Goal: Transaction & Acquisition: Obtain resource

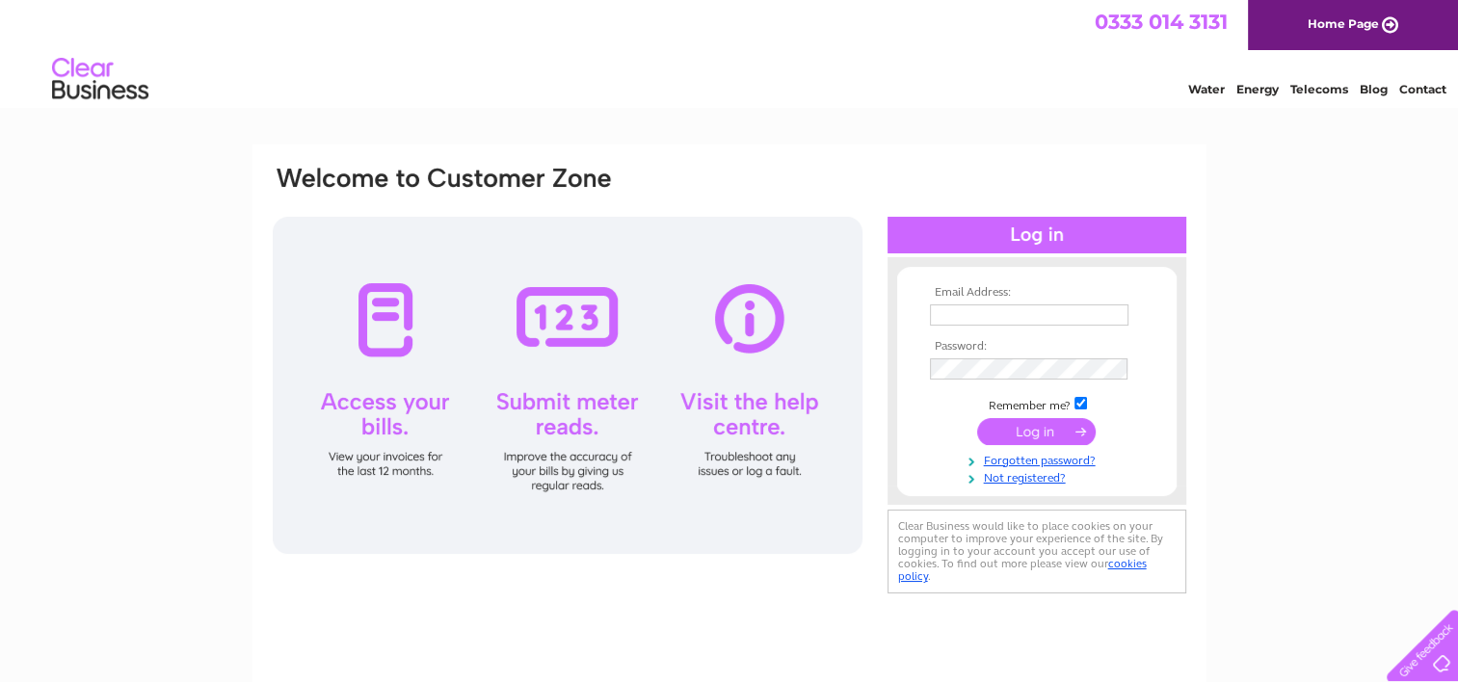
click at [952, 312] on input "text" at bounding box center [1029, 315] width 199 height 21
type input "cbteris@hotmail.com"
click at [1018, 434] on input "submit" at bounding box center [1036, 431] width 119 height 27
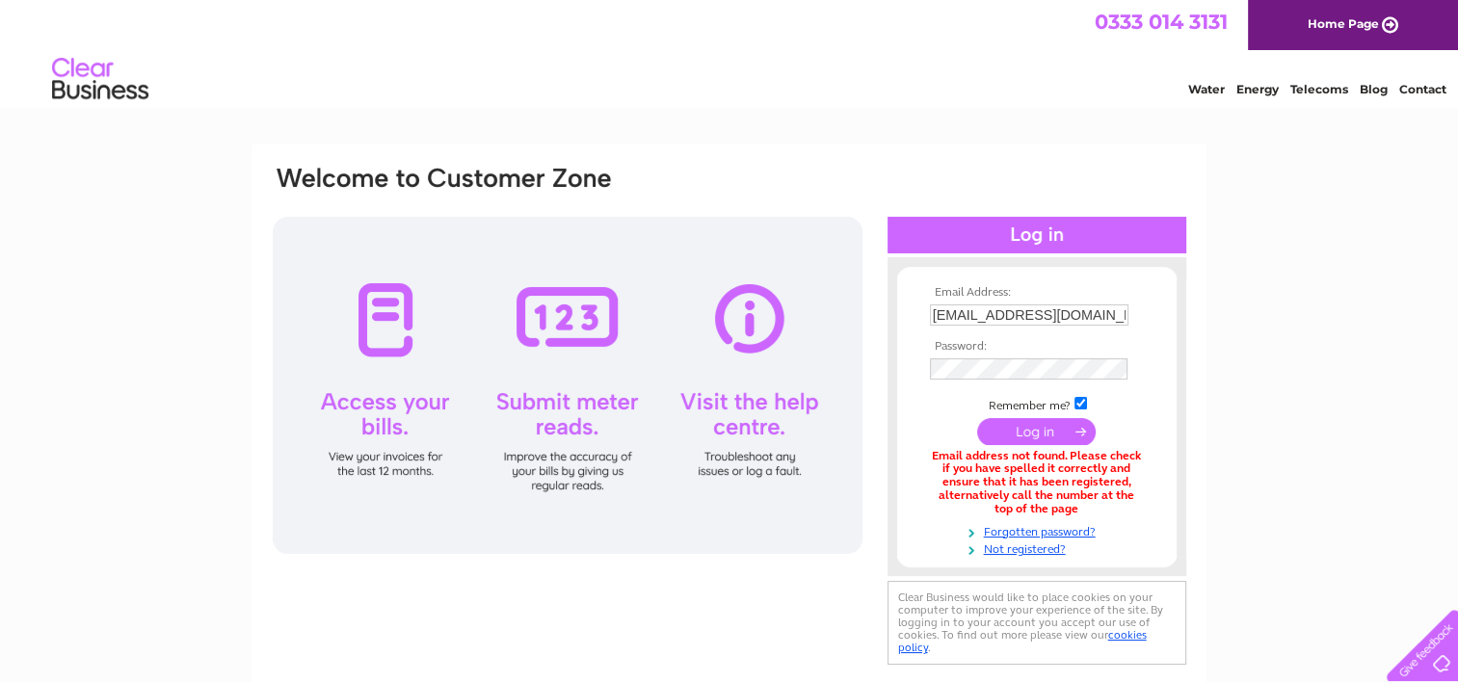
click at [966, 313] on input "cbteris@hotmail.com" at bounding box center [1029, 315] width 199 height 21
click at [962, 315] on input "cbteris@hotmail.com" at bounding box center [1030, 316] width 200 height 23
type input "cbterris@hotmail.com"
click at [1068, 431] on input "submit" at bounding box center [1036, 431] width 119 height 27
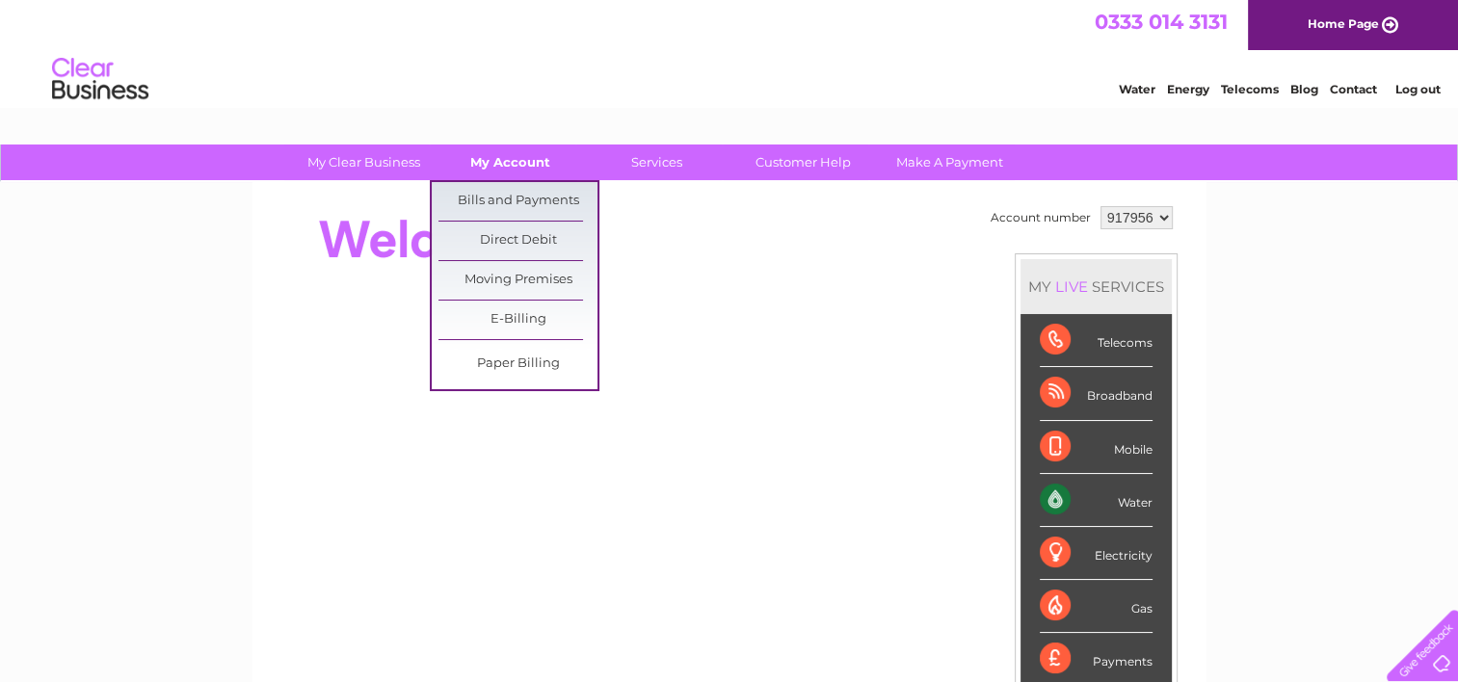
click at [530, 166] on link "My Account" at bounding box center [510, 163] width 159 height 36
click at [530, 196] on link "Bills and Payments" at bounding box center [518, 201] width 159 height 39
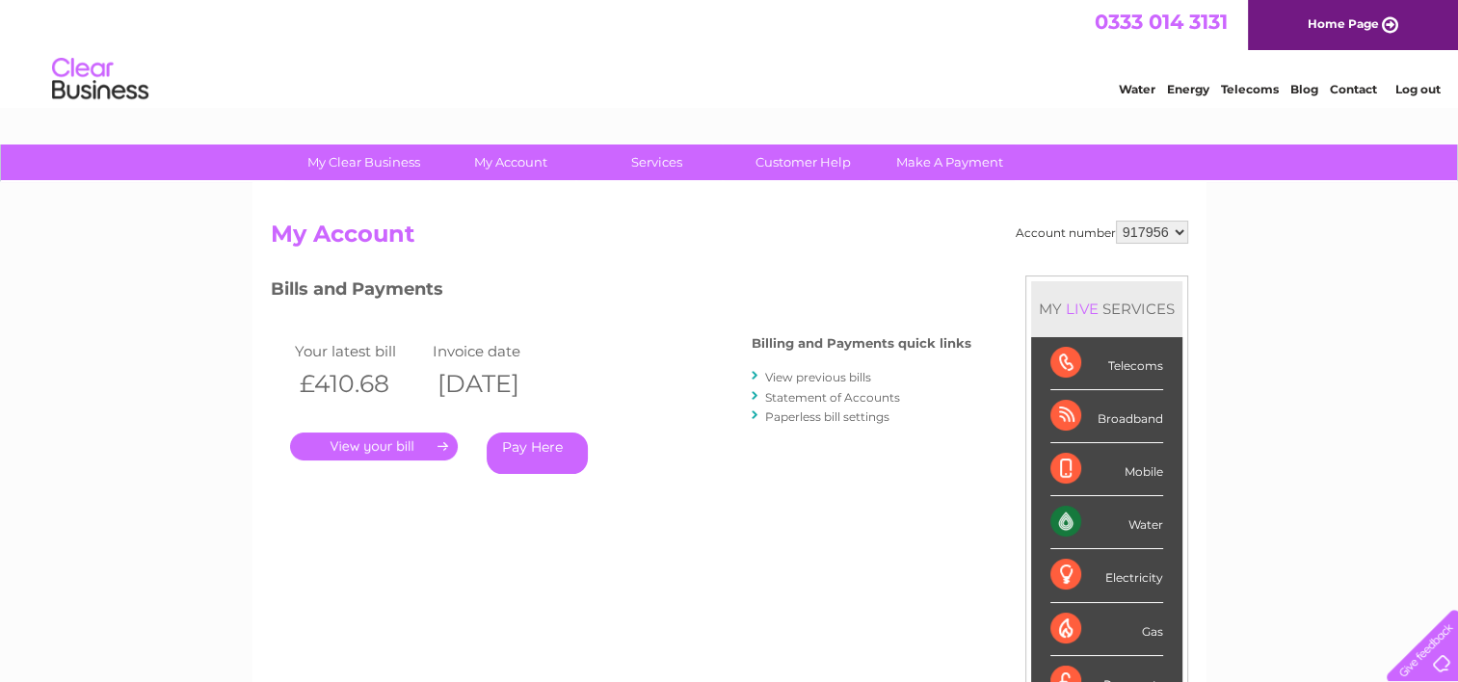
click at [403, 451] on link "." at bounding box center [374, 447] width 168 height 28
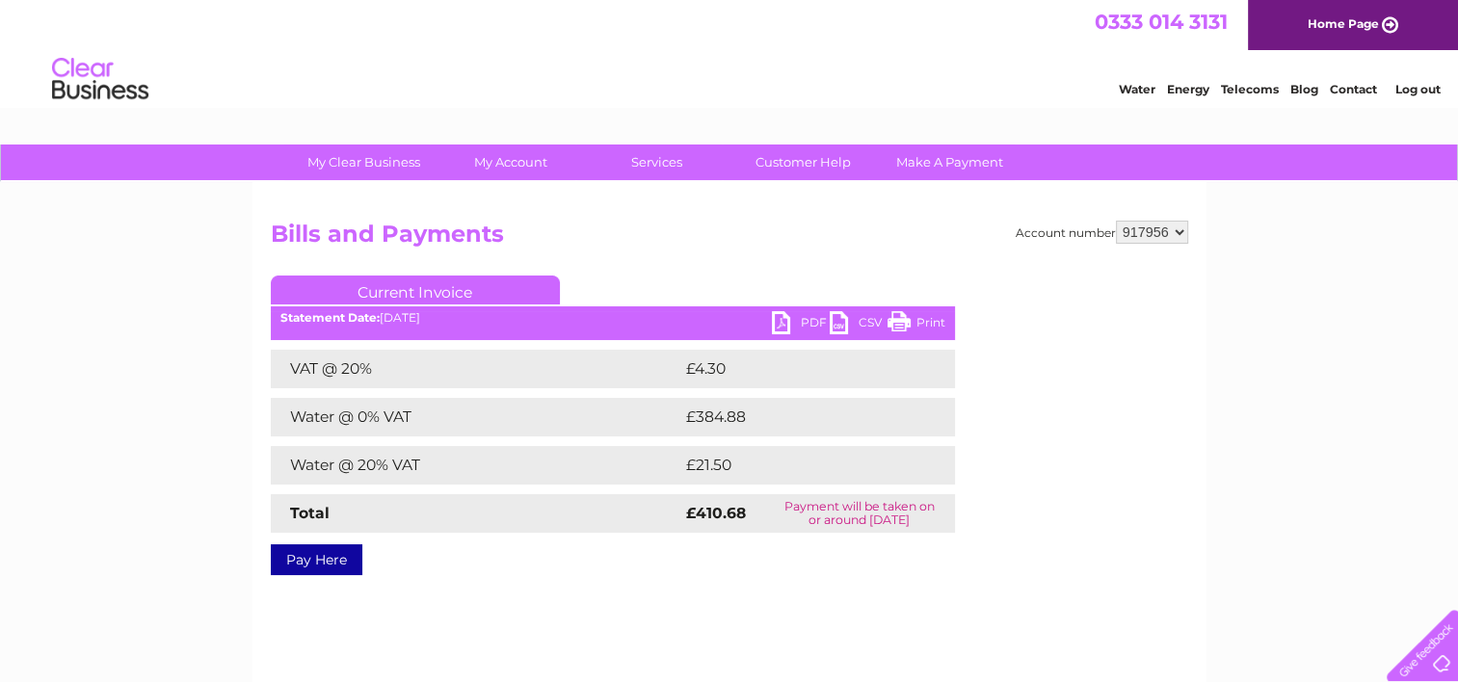
click at [810, 318] on link "PDF" at bounding box center [801, 325] width 58 height 28
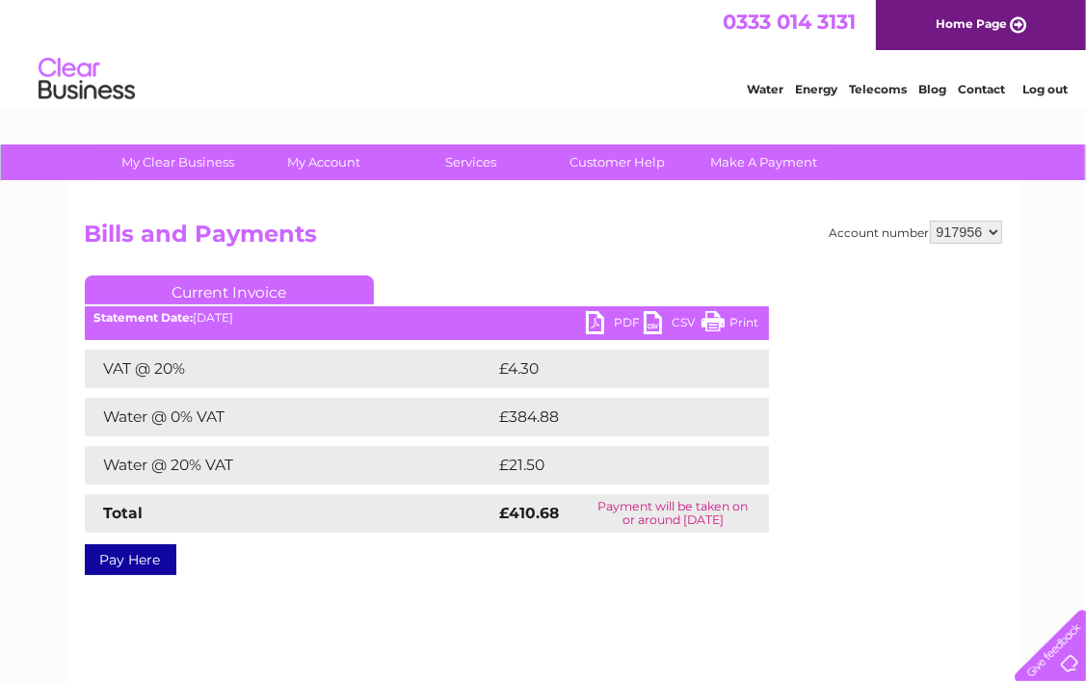
click at [993, 231] on select "917956 918043 998166" at bounding box center [966, 232] width 72 height 23
select select "918043"
click at [930, 221] on select "917956 918043 998166" at bounding box center [966, 232] width 72 height 23
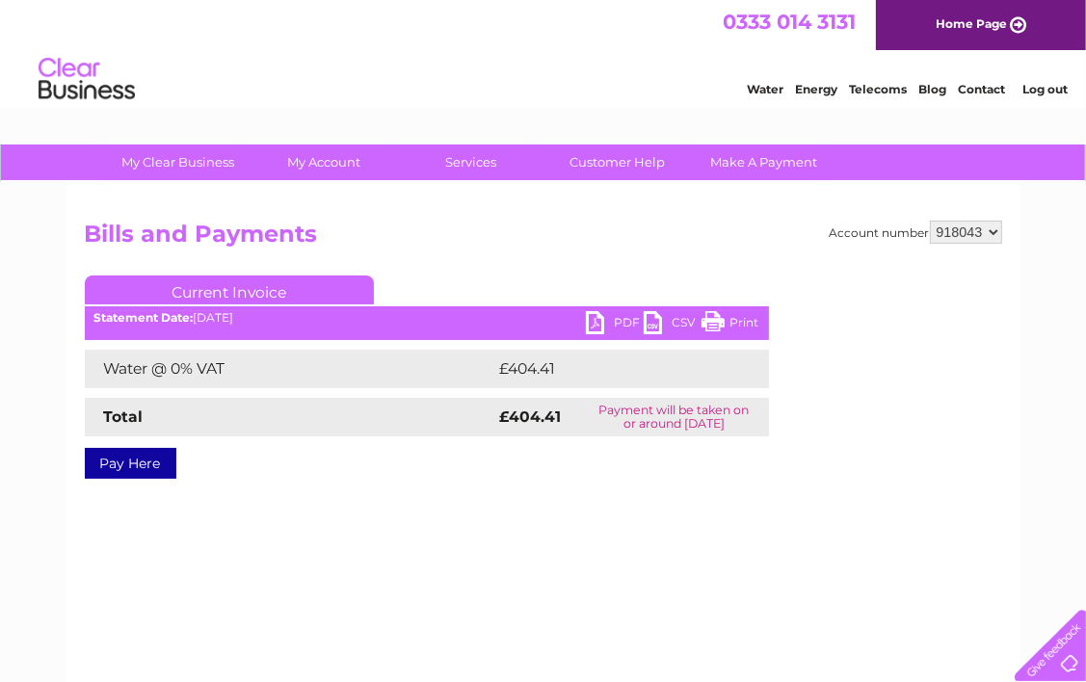
click at [625, 326] on link "PDF" at bounding box center [615, 325] width 58 height 28
click at [997, 234] on select "917956 918043 998166" at bounding box center [966, 232] width 72 height 23
select select "998166"
click at [930, 221] on select "917956 918043 998166" at bounding box center [966, 232] width 72 height 23
click at [619, 332] on link "PDF" at bounding box center [615, 325] width 58 height 28
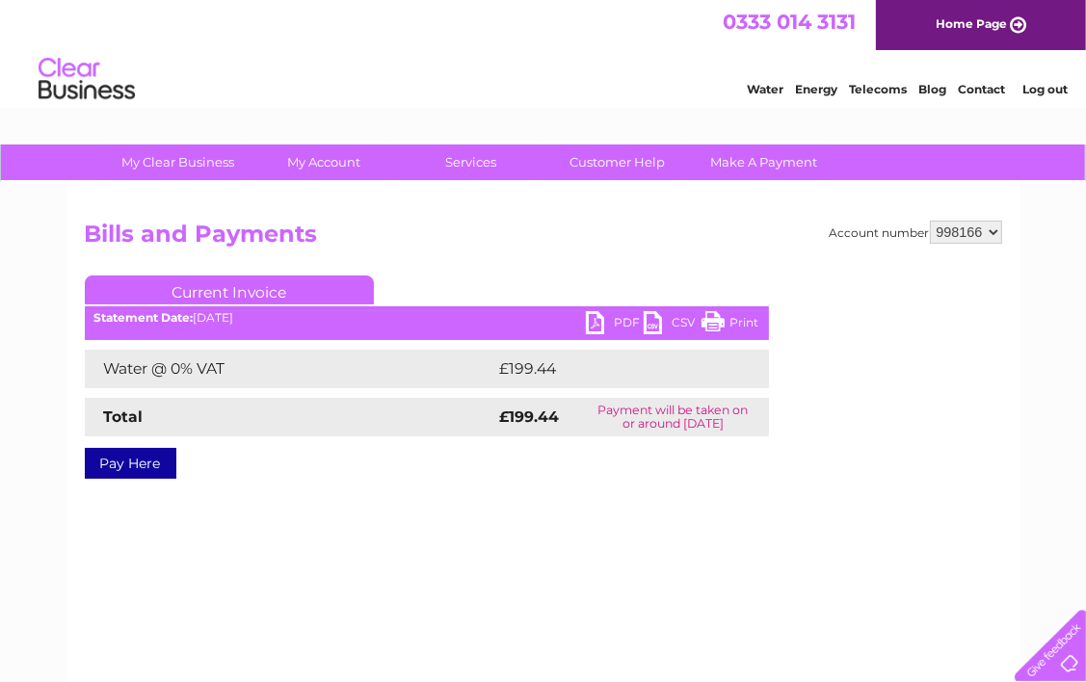
click at [1041, 90] on link "Log out" at bounding box center [1045, 89] width 45 height 14
